Goal: Information Seeking & Learning: Check status

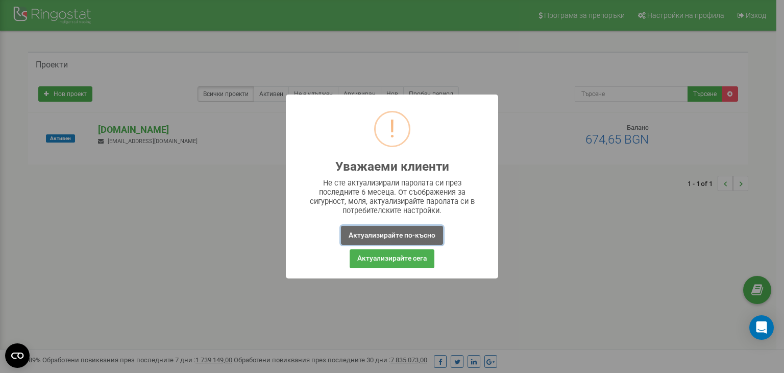
click at [400, 233] on button "Актуализирайте по-късно" at bounding box center [392, 235] width 102 height 19
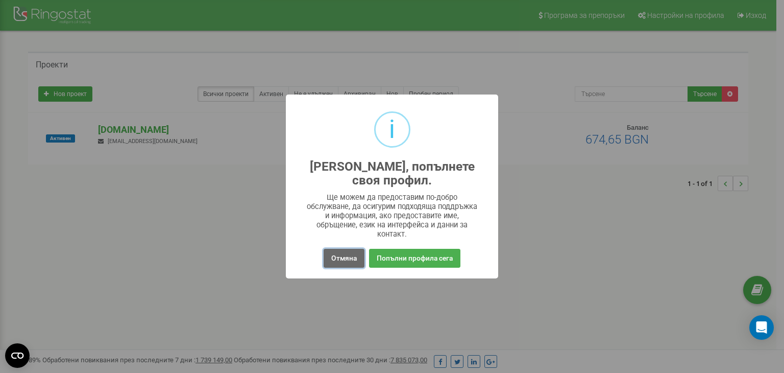
click at [346, 254] on button "Отмяна" at bounding box center [344, 258] width 41 height 19
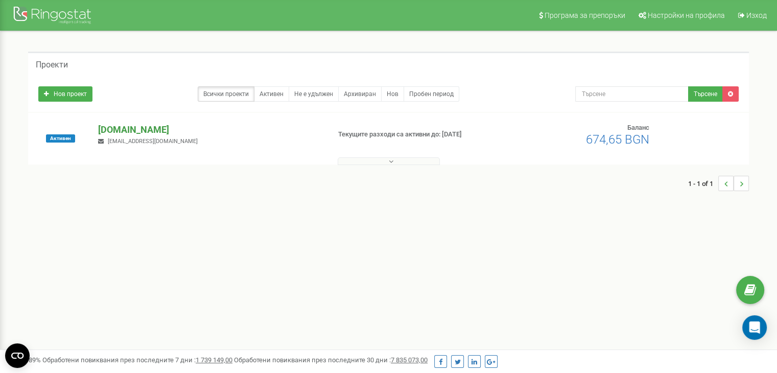
click at [115, 128] on p "[DOMAIN_NAME]" at bounding box center [209, 129] width 223 height 13
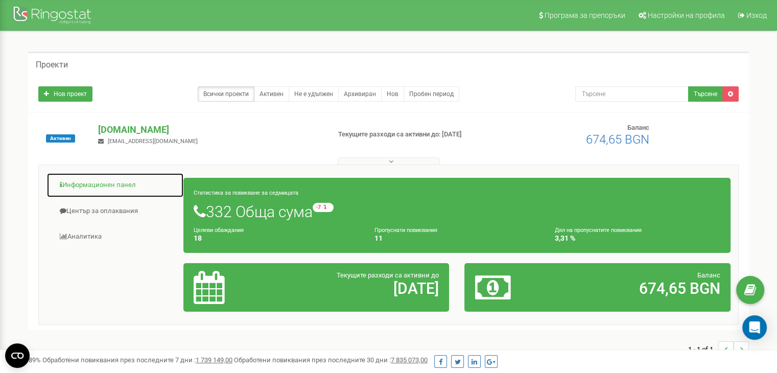
click at [96, 189] on link "Информационен панел" at bounding box center [114, 185] width 137 height 25
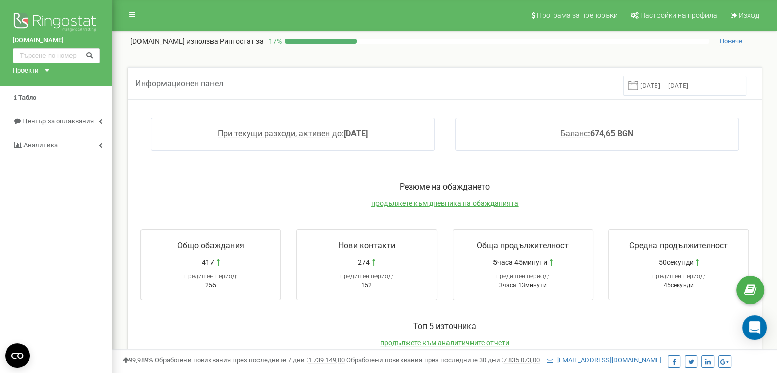
click at [16, 244] on div "greenclick.bg Проекти greenclick.bg Табло Център за оплаквания Аналитика" at bounding box center [56, 347] width 112 height 695
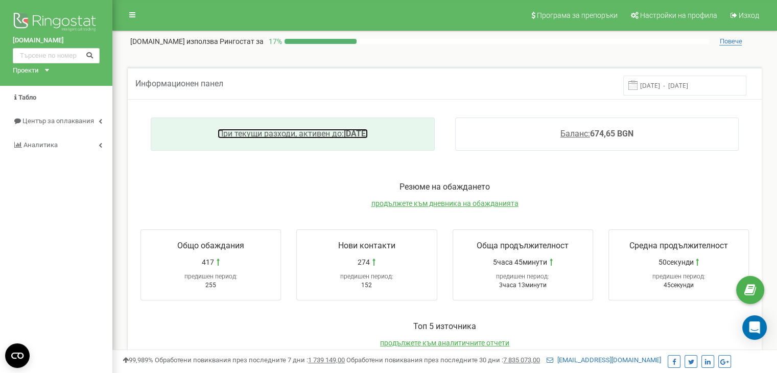
click at [272, 135] on span "При текущи разходи, активен до:" at bounding box center [281, 134] width 126 height 10
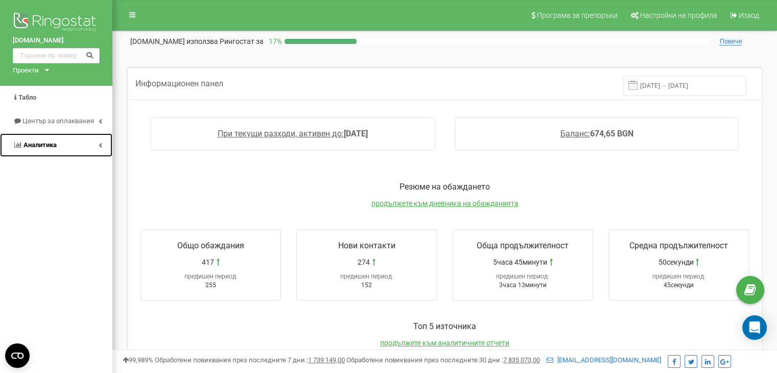
click at [89, 141] on link "Аналитика" at bounding box center [56, 145] width 112 height 24
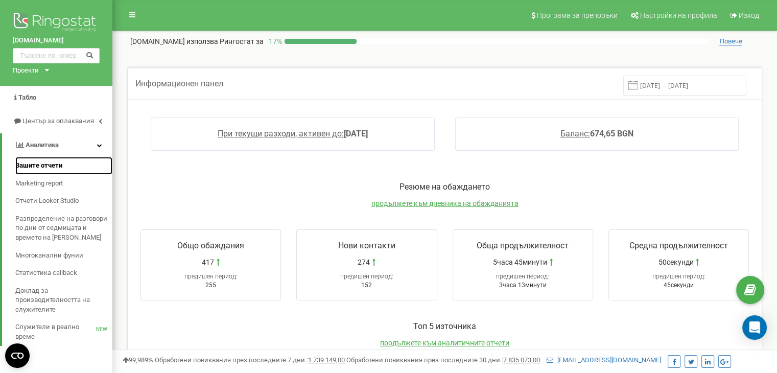
click at [74, 168] on link "Вашите отчети" at bounding box center [63, 166] width 97 height 18
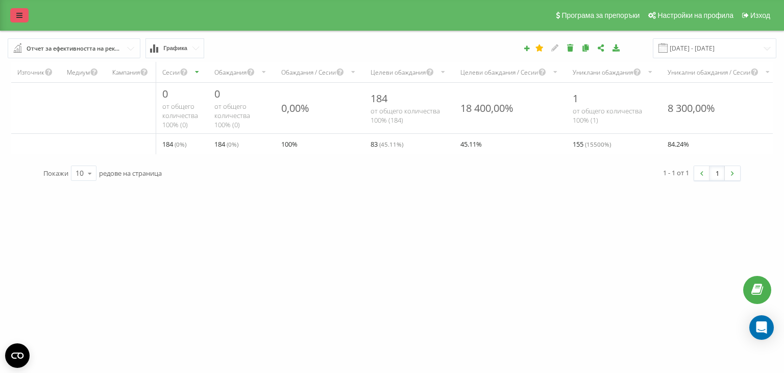
click at [17, 10] on link at bounding box center [19, 15] width 18 height 14
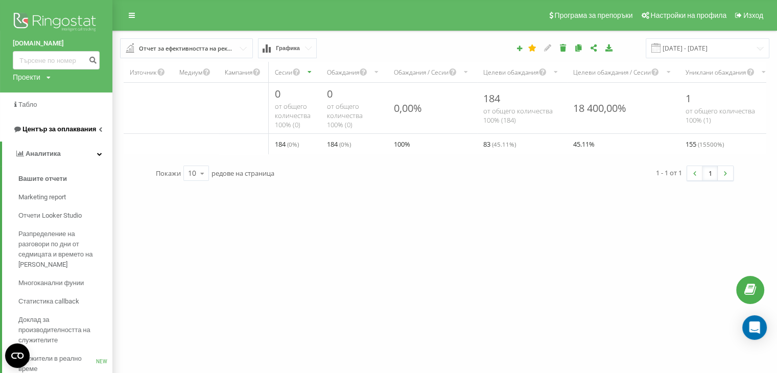
click at [102, 129] on link "Център за оплаквания" at bounding box center [56, 129] width 112 height 25
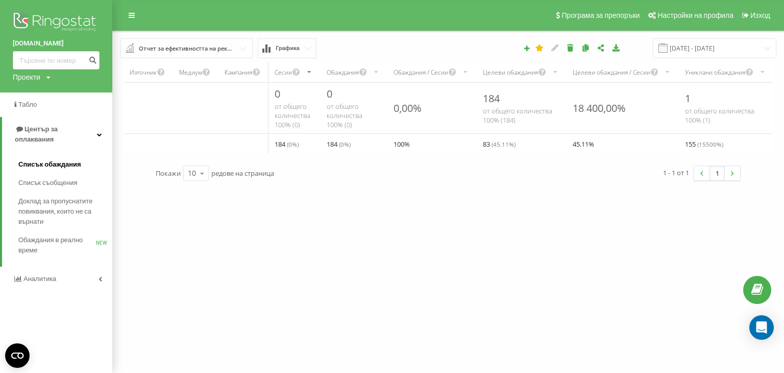
click at [65, 159] on span "Списък обаждания" at bounding box center [49, 164] width 63 height 10
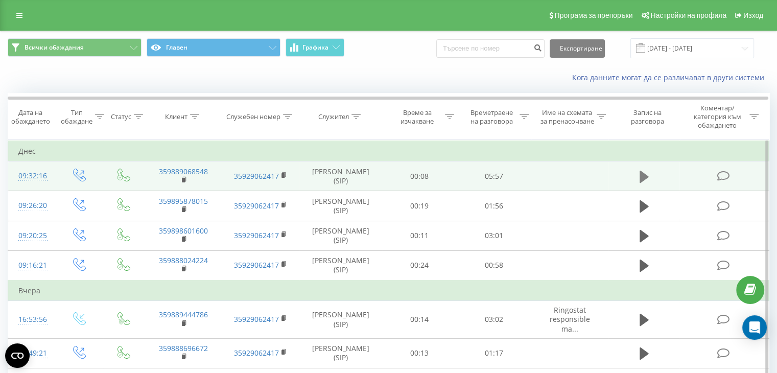
click at [643, 172] on icon at bounding box center [643, 177] width 9 height 12
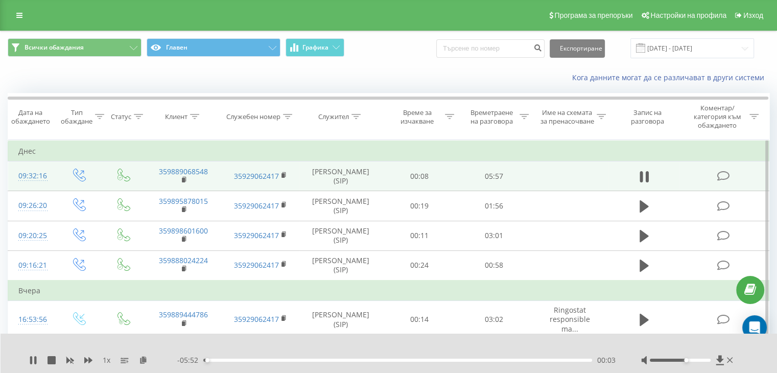
drag, startPoint x: 685, startPoint y: 359, endPoint x: 725, endPoint y: 356, distance: 40.5
click at [725, 356] on div at bounding box center [688, 360] width 94 height 10
click at [33, 360] on icon at bounding box center [33, 360] width 8 height 8
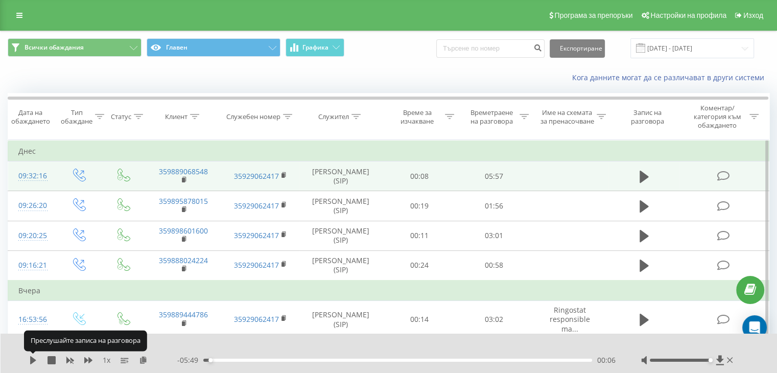
click at [33, 360] on icon at bounding box center [33, 360] width 6 height 8
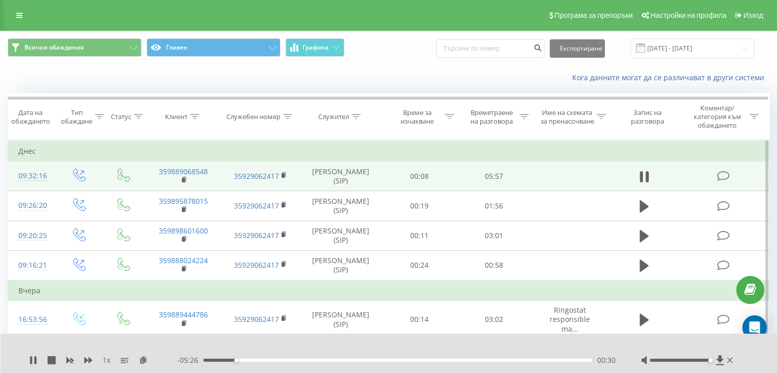
click at [180, 344] on div at bounding box center [382, 346] width 565 height 11
drag, startPoint x: 614, startPoint y: 360, endPoint x: 607, endPoint y: 361, distance: 7.3
click at [607, 361] on span "00:33" at bounding box center [606, 360] width 18 height 10
click at [609, 359] on span "00:34" at bounding box center [606, 360] width 18 height 10
click at [469, 345] on div at bounding box center [382, 346] width 565 height 11
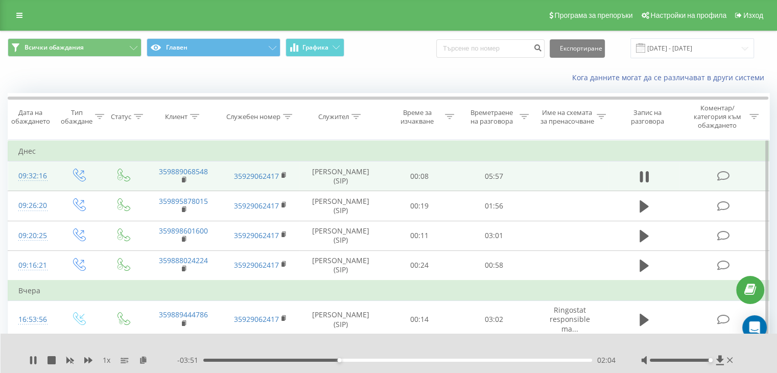
click at [63, 72] on div "Кога данните могат да се различават в други системи" at bounding box center [389, 77] width 776 height 25
drag, startPoint x: 214, startPoint y: 173, endPoint x: 172, endPoint y: 175, distance: 42.9
click at [172, 175] on td "359889068548" at bounding box center [183, 176] width 77 height 30
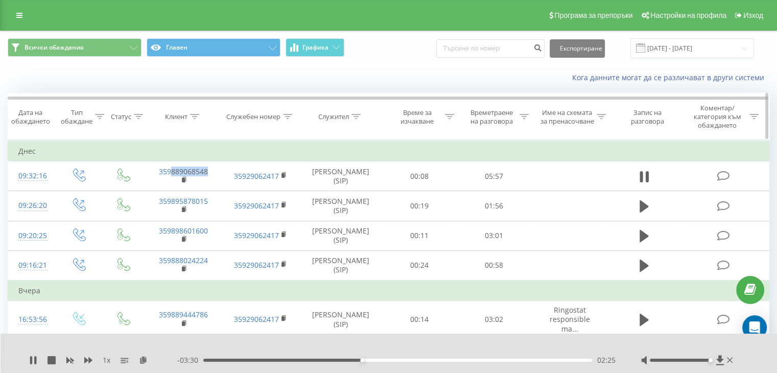
copy link "889068548"
drag, startPoint x: 616, startPoint y: 357, endPoint x: 601, endPoint y: 360, distance: 15.0
click at [601, 360] on div "1 x - 03:12 02:43 02:43" at bounding box center [382, 360] width 706 height 10
click at [601, 360] on span "02:44" at bounding box center [606, 360] width 18 height 10
click at [609, 359] on span "02:44" at bounding box center [606, 360] width 18 height 10
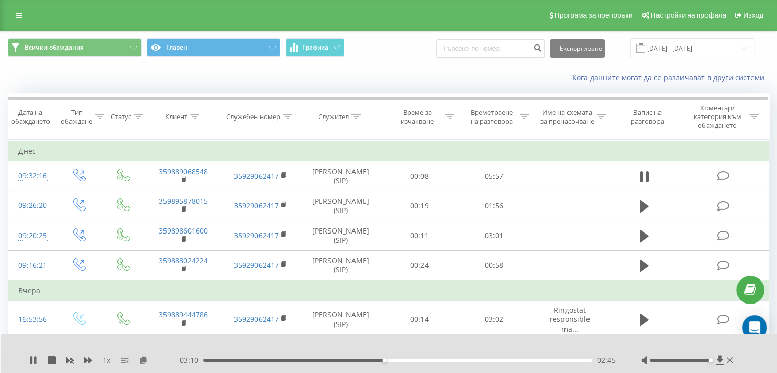
drag, startPoint x: 609, startPoint y: 356, endPoint x: 603, endPoint y: 356, distance: 6.6
click at [603, 356] on span "02:45" at bounding box center [606, 360] width 18 height 10
click at [608, 356] on span "02:47" at bounding box center [606, 360] width 18 height 10
click at [611, 358] on span "02:47" at bounding box center [606, 360] width 18 height 10
drag, startPoint x: 616, startPoint y: 358, endPoint x: 602, endPoint y: 360, distance: 14.4
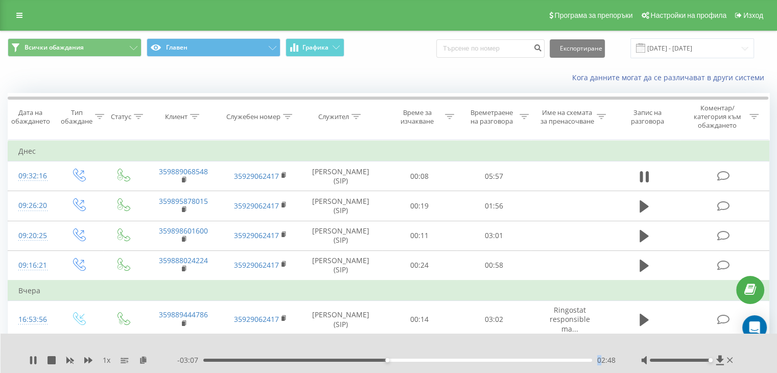
click at [602, 360] on div "1 x - 03:07 02:48 02:48" at bounding box center [382, 360] width 706 height 10
click at [614, 359] on span "02:48" at bounding box center [606, 360] width 18 height 10
click at [719, 358] on icon at bounding box center [720, 360] width 8 height 10
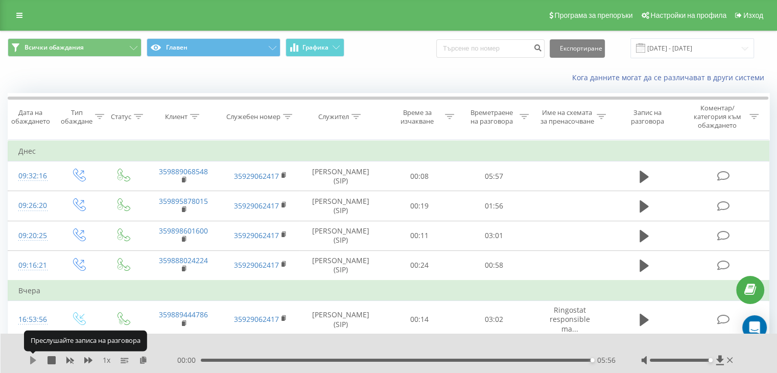
click at [33, 361] on icon at bounding box center [33, 360] width 6 height 8
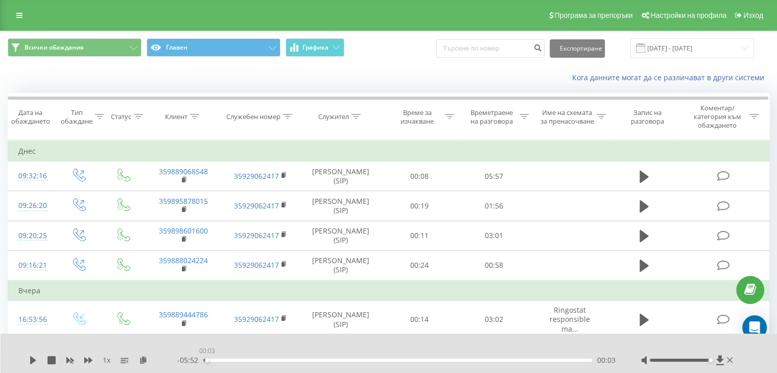
click at [204, 359] on div "00:03" at bounding box center [397, 360] width 389 height 3
drag, startPoint x: 205, startPoint y: 359, endPoint x: 160, endPoint y: 359, distance: 44.9
click at [160, 359] on div "1 x - 05:56 00:00 00:00" at bounding box center [382, 360] width 706 height 10
click at [33, 360] on icon at bounding box center [33, 360] width 6 height 8
click at [29, 356] on div "1 x - 04:07 01:48 01:48" at bounding box center [389, 352] width 777 height 39
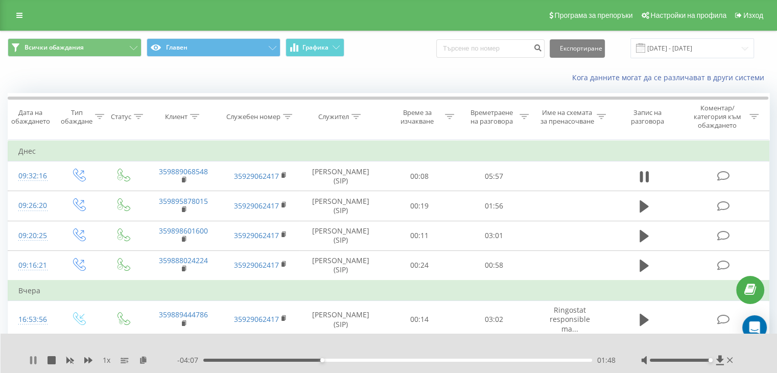
click at [33, 359] on icon at bounding box center [33, 360] width 8 height 8
